Goal: Task Accomplishment & Management: Manage account settings

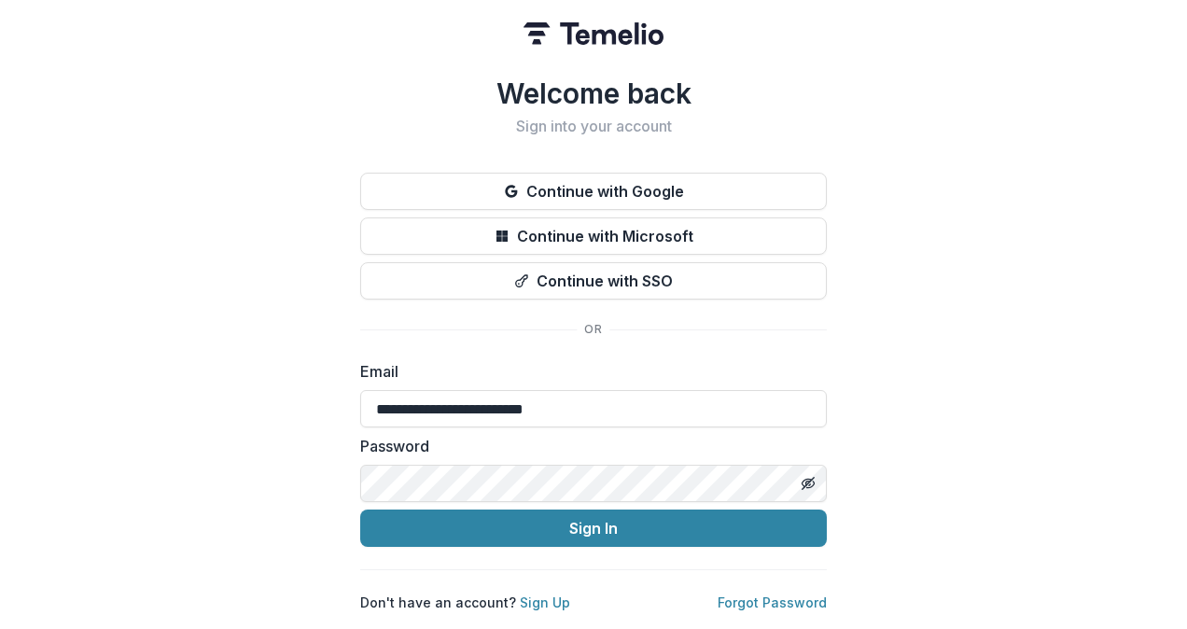
click at [546, 526] on button "Sign In" at bounding box center [593, 527] width 466 height 37
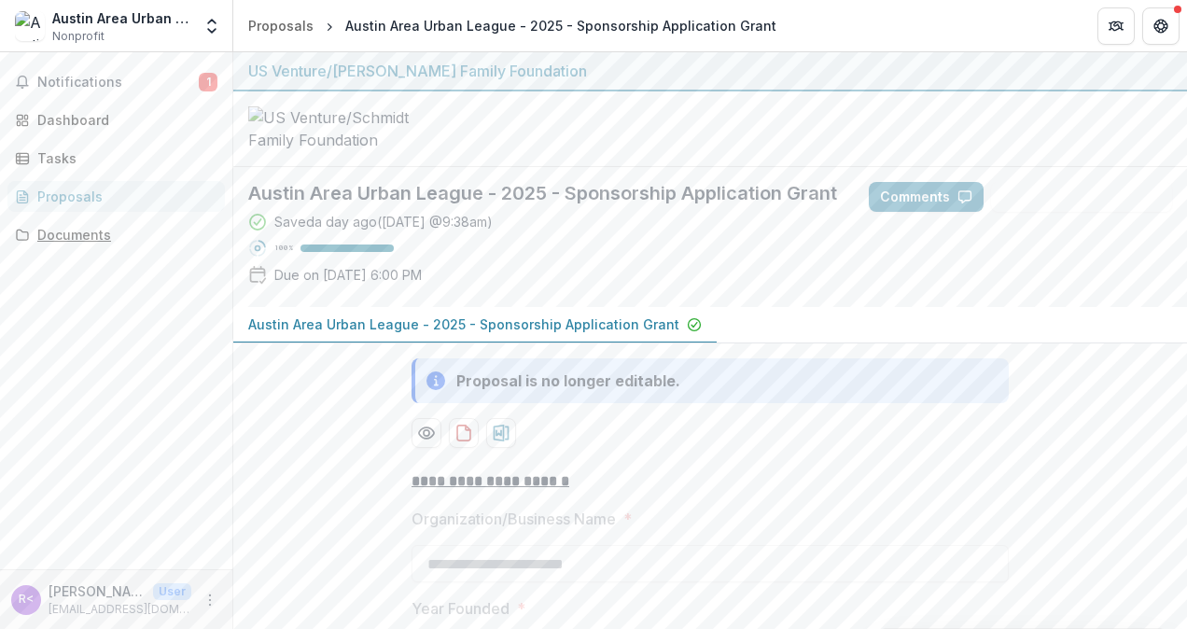
click at [103, 237] on div "Documents" at bounding box center [123, 235] width 173 height 20
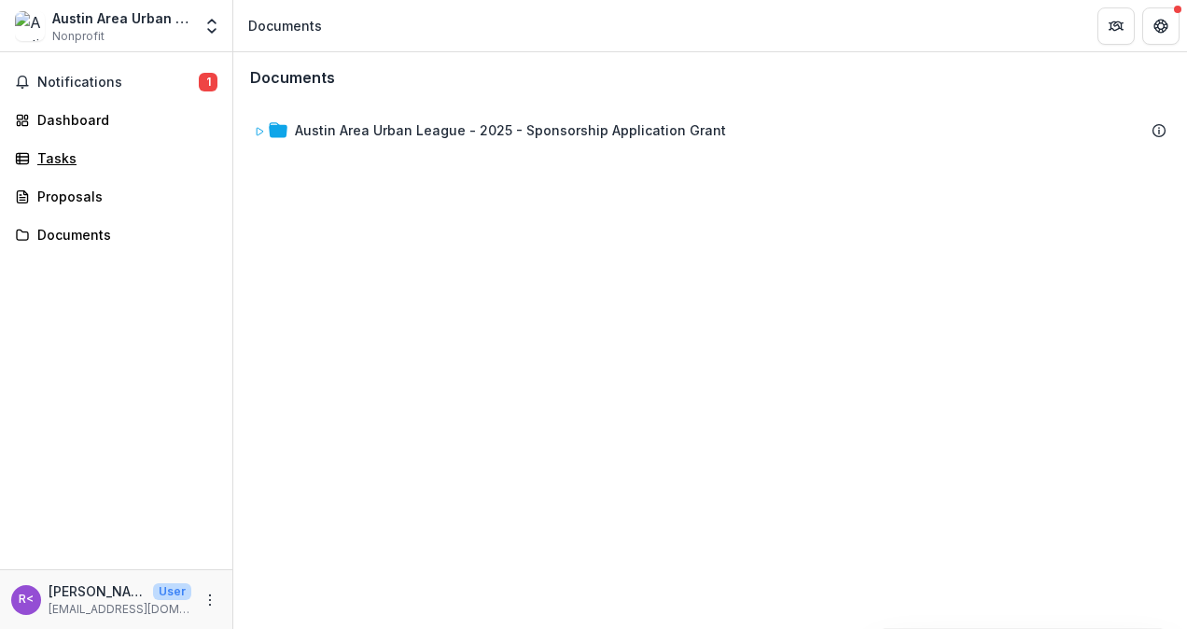
click at [100, 157] on div "Tasks" at bounding box center [123, 158] width 173 height 20
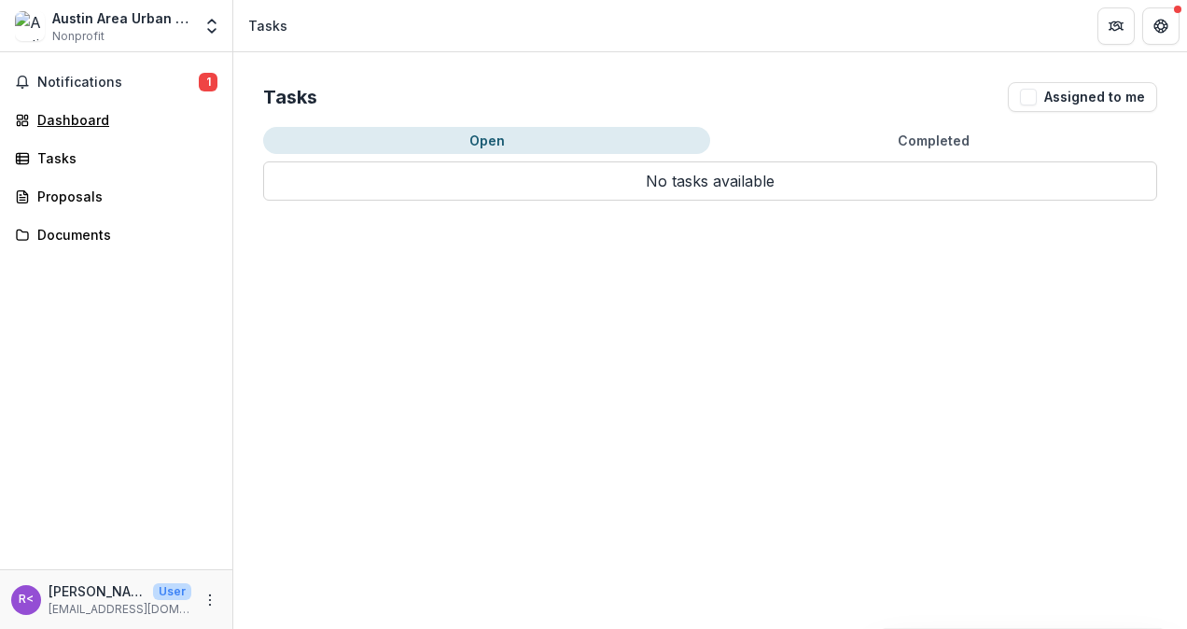
click at [98, 121] on div "Dashboard" at bounding box center [123, 120] width 173 height 20
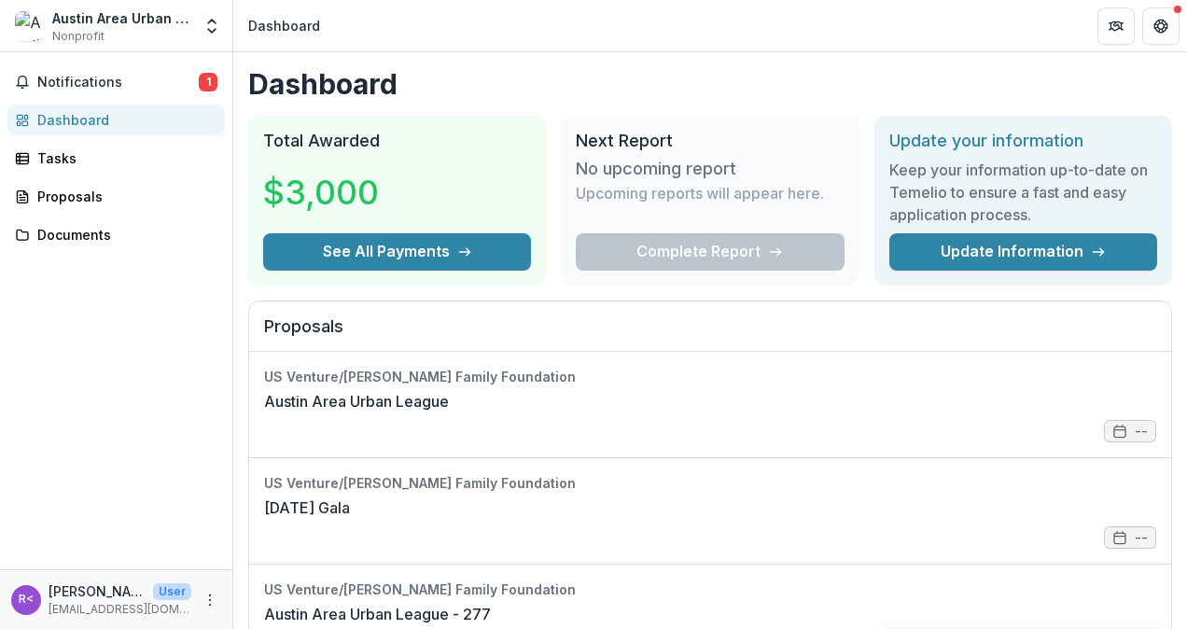
click at [108, 76] on span "Notifications" at bounding box center [117, 83] width 161 height 16
click at [699, 70] on h1 "Dashboard" at bounding box center [709, 84] width 923 height 34
click at [449, 390] on link "Austin Area Urban League" at bounding box center [356, 401] width 185 height 22
click at [340, 249] on button "See All Payments" at bounding box center [397, 251] width 268 height 37
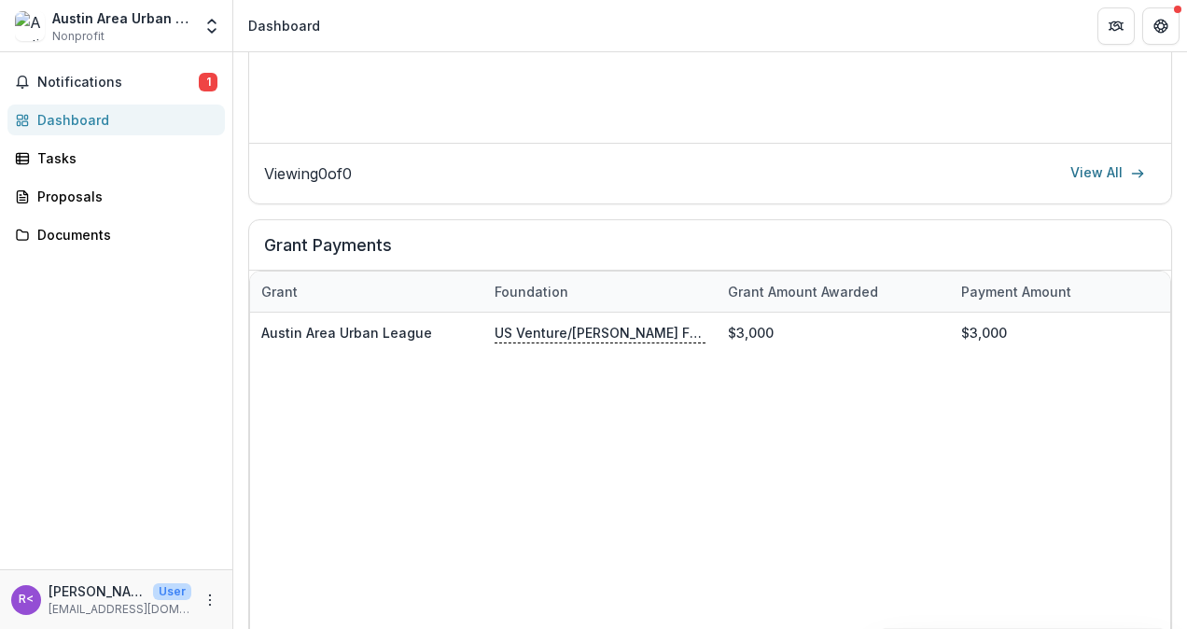
scroll to position [1056, 0]
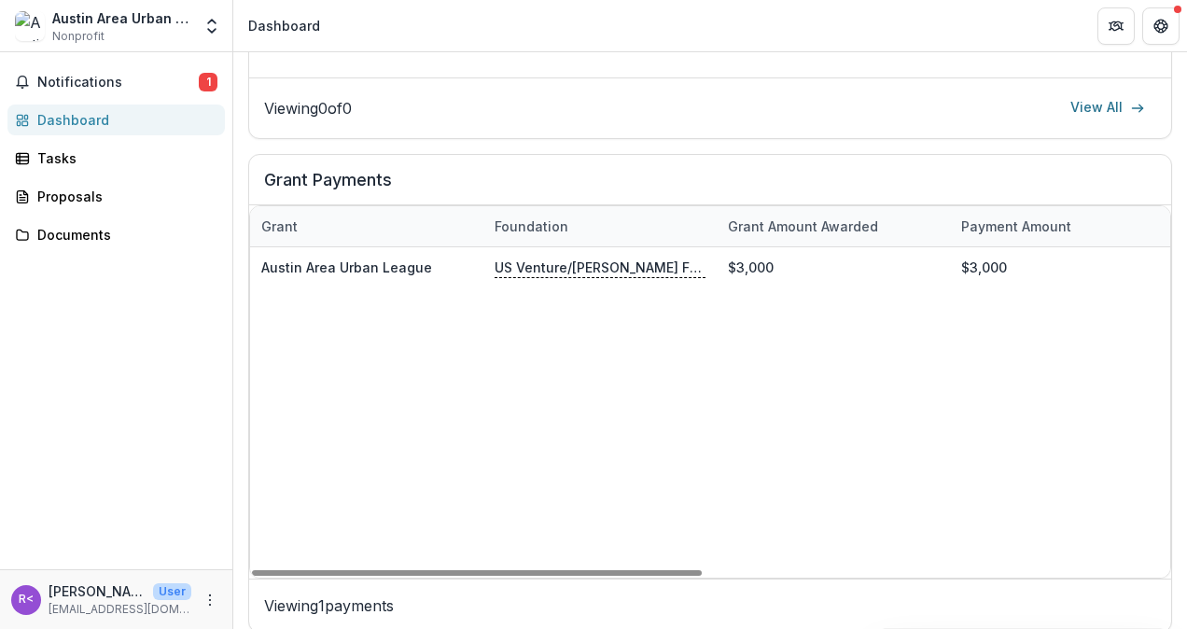
click at [388, 267] on link "Austin Area Urban League" at bounding box center [346, 267] width 171 height 16
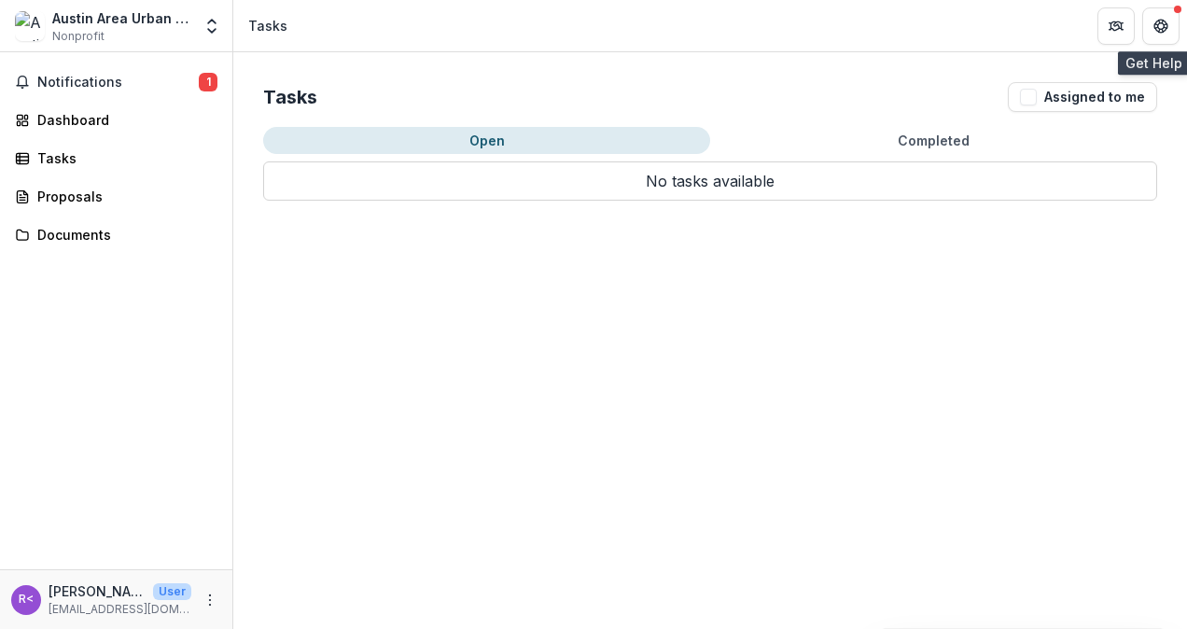
click at [1160, 26] on icon "Get Help" at bounding box center [1160, 26] width 15 height 15
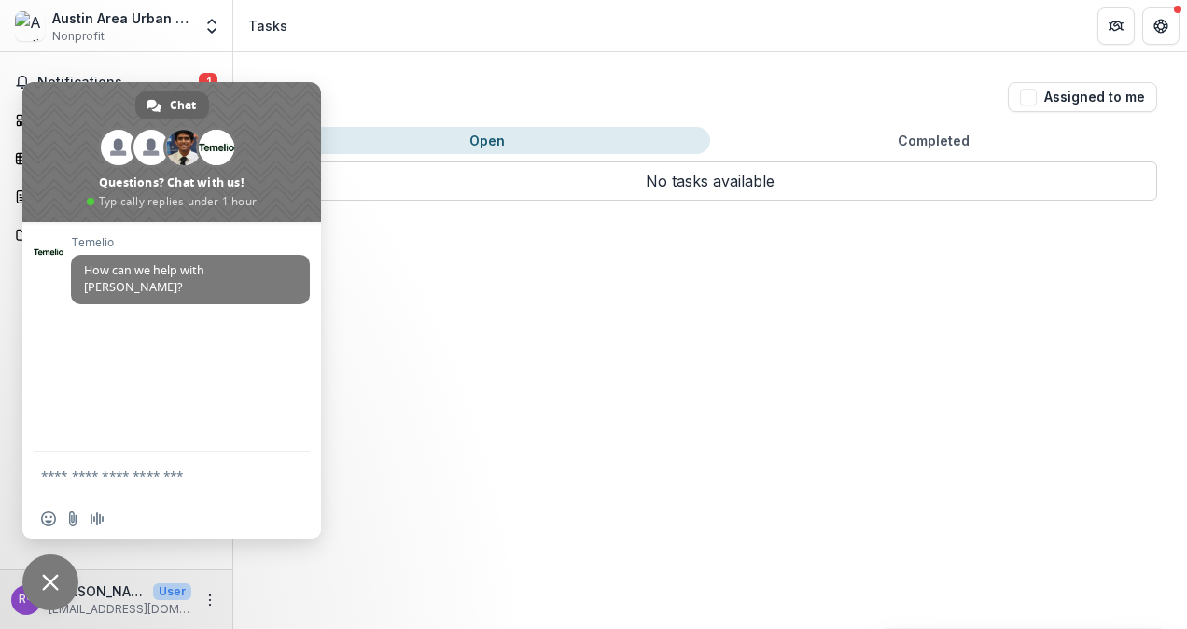
click at [554, 449] on div "Tasks Assigned to me Open Completed No tasks available No tasks available" at bounding box center [709, 340] width 953 height 576
click at [56, 578] on span "Close chat" at bounding box center [50, 582] width 17 height 17
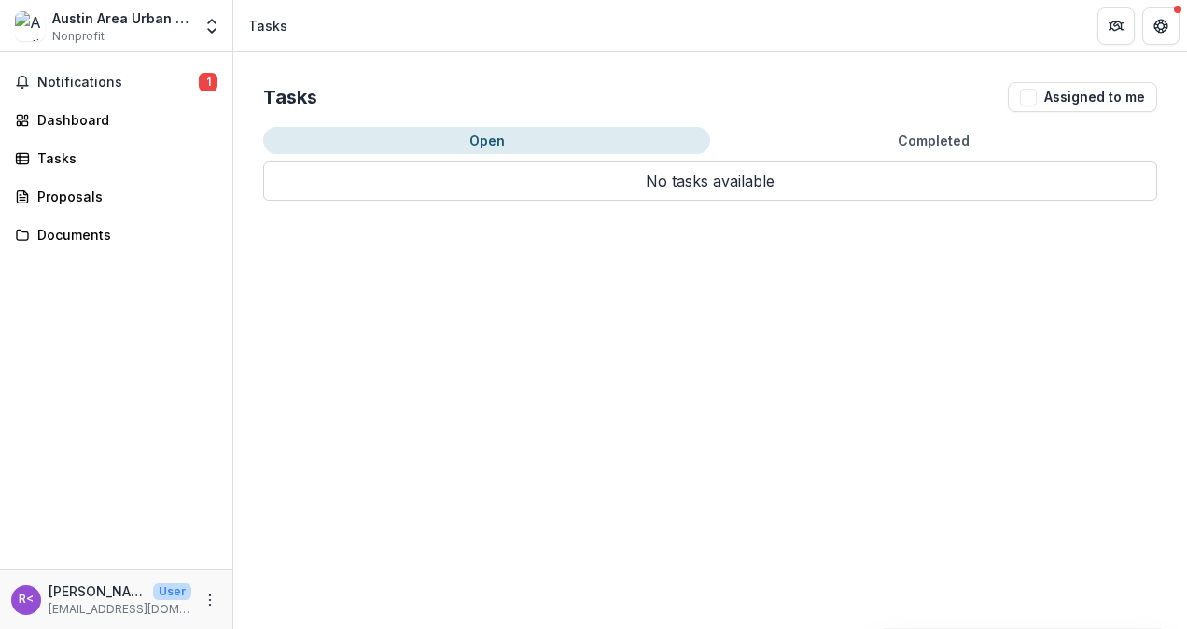
click at [213, 595] on icon "More" at bounding box center [209, 599] width 15 height 15
click at [280, 584] on button "Logout" at bounding box center [333, 591] width 200 height 31
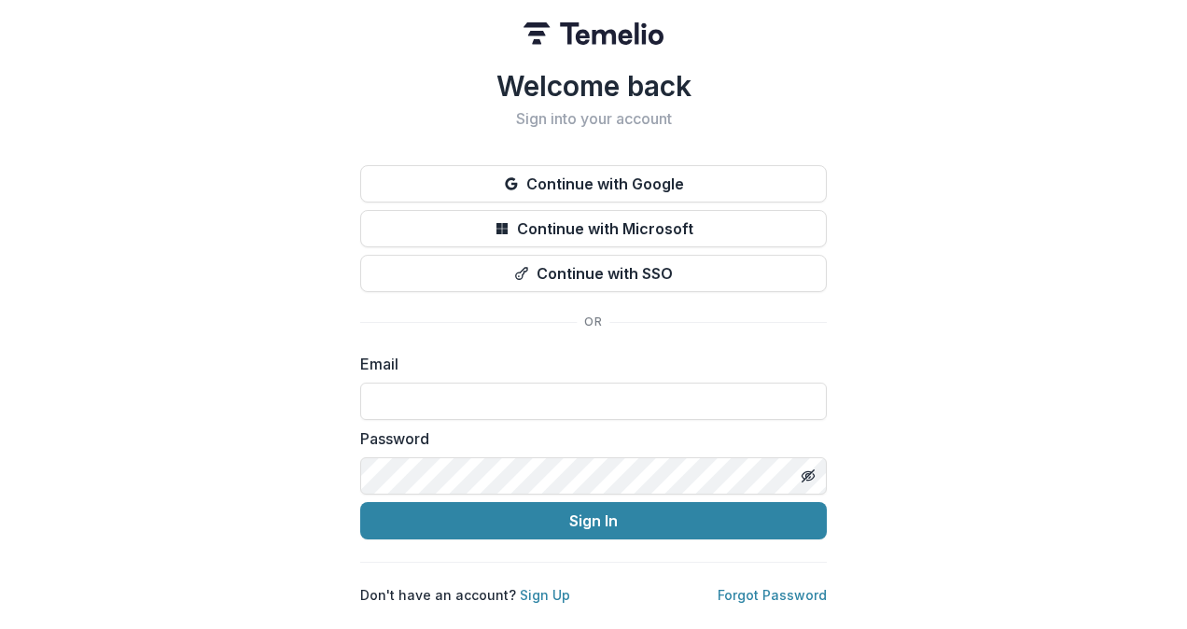
type input "**********"
